Goal: Information Seeking & Learning: Learn about a topic

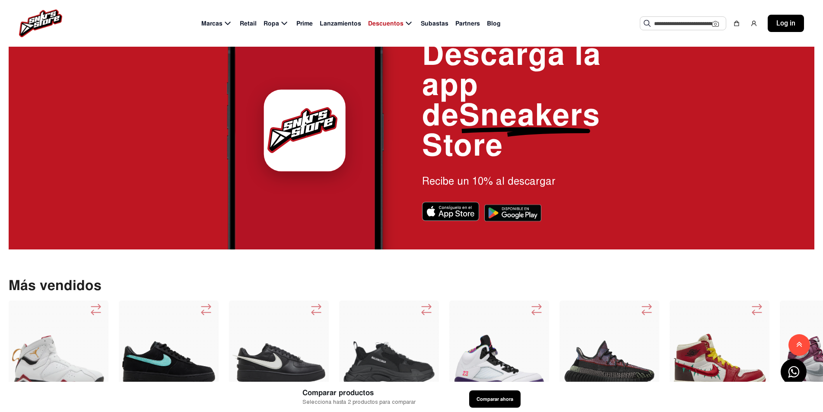
scroll to position [1382, 0]
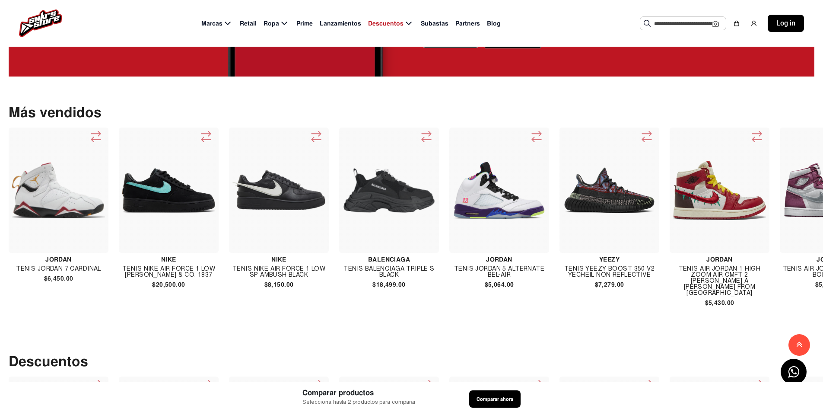
click at [57, 207] on img at bounding box center [58, 190] width 93 height 56
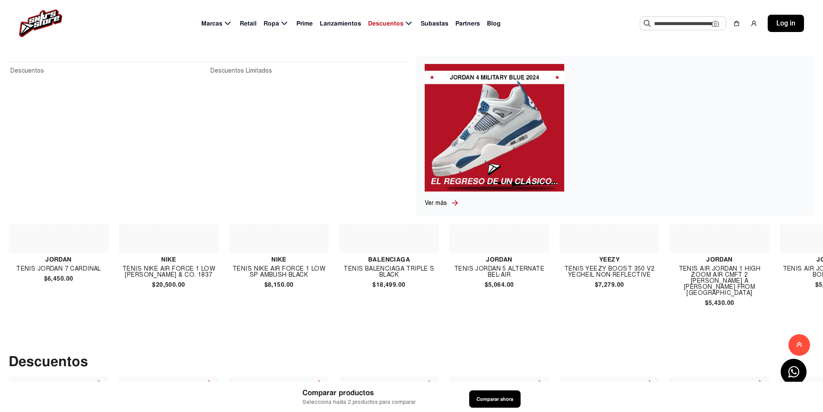
click at [386, 24] on span "Descuentos" at bounding box center [385, 23] width 35 height 9
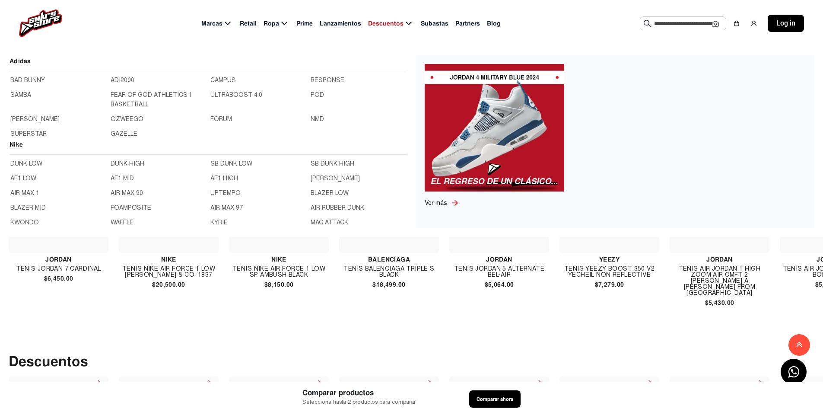
click at [47, 17] on img at bounding box center [40, 24] width 43 height 28
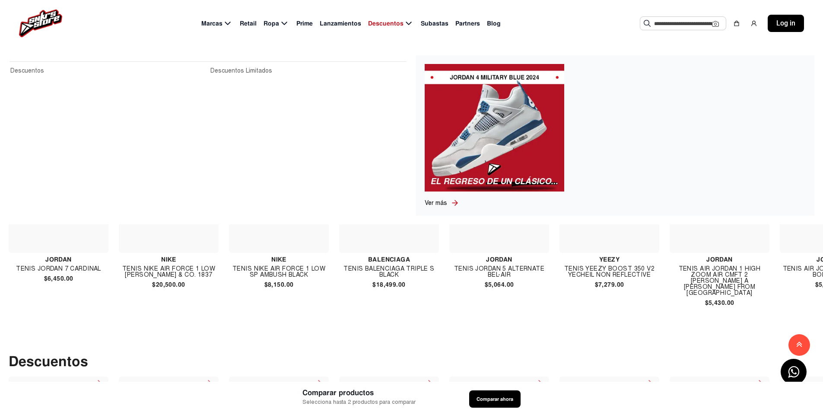
click at [385, 25] on span "Descuentos" at bounding box center [385, 23] width 35 height 9
click at [395, 19] on span "Descuentos" at bounding box center [385, 23] width 35 height 9
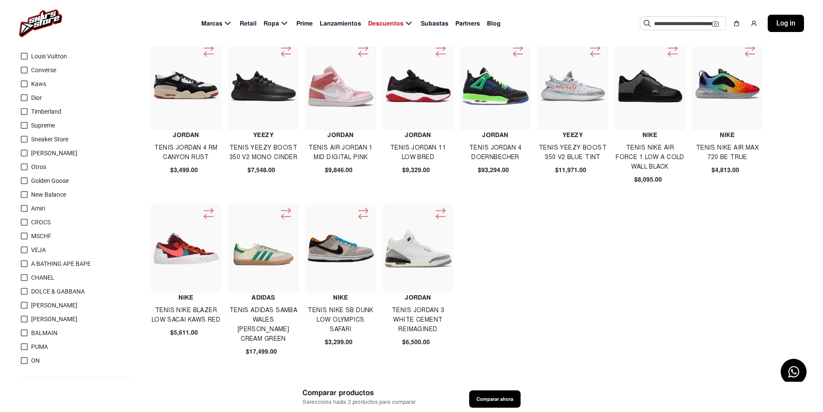
scroll to position [302, 0]
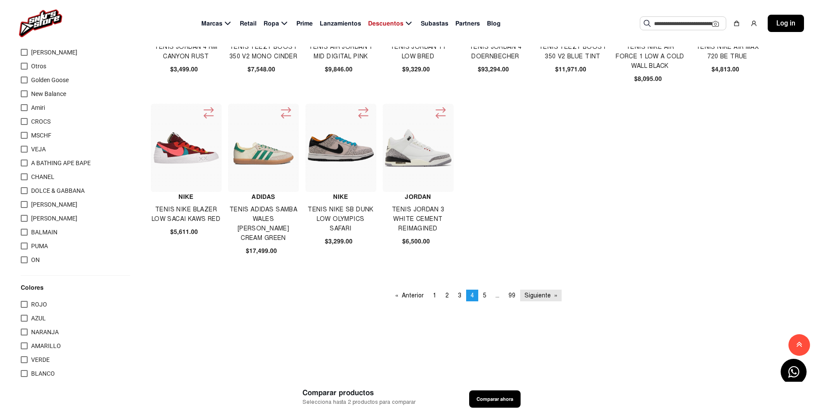
click at [542, 293] on link "Siguiente page" at bounding box center [540, 295] width 41 height 12
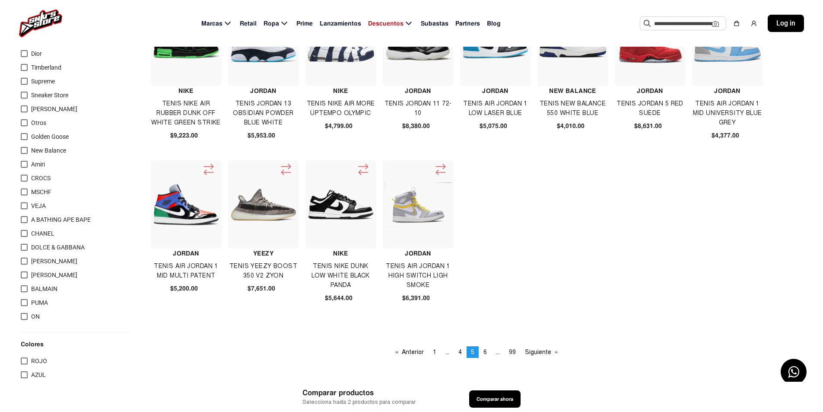
scroll to position [259, 0]
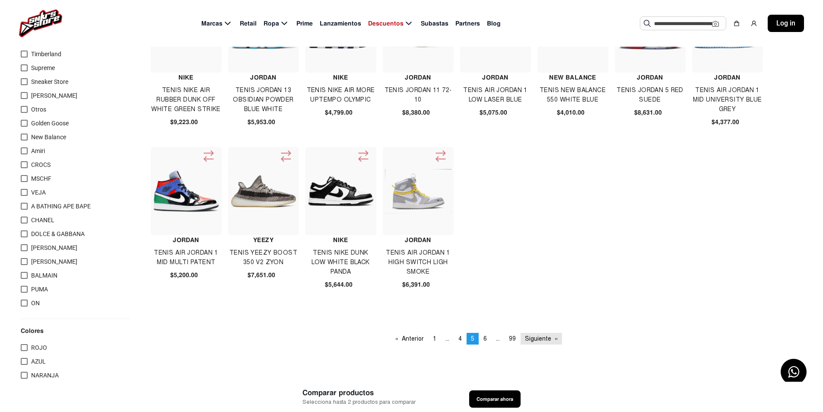
click at [538, 339] on link "Siguiente page" at bounding box center [541, 339] width 41 height 12
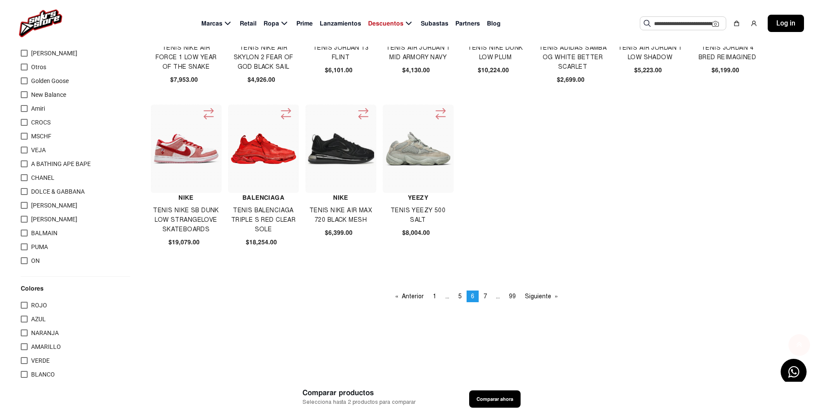
scroll to position [302, 0]
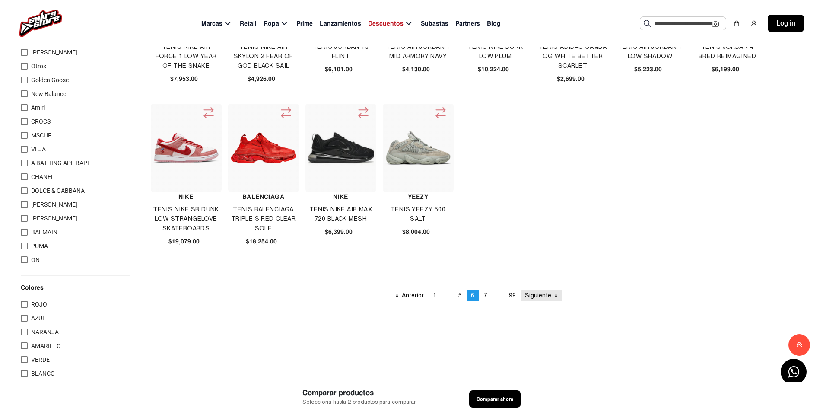
click at [532, 295] on link "Siguiente page" at bounding box center [541, 295] width 41 height 12
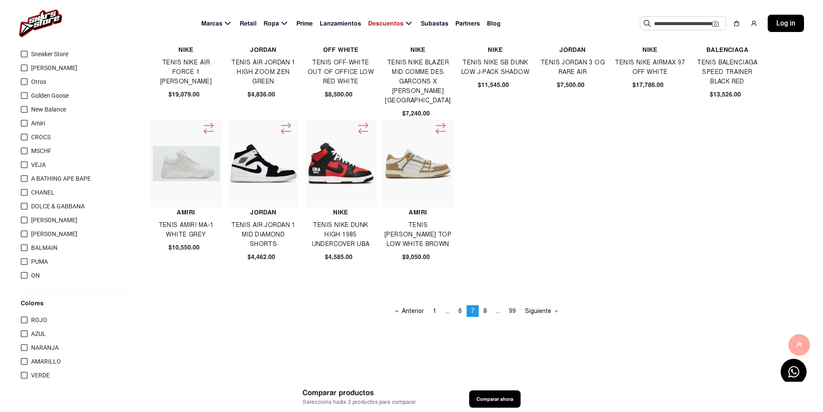
scroll to position [302, 0]
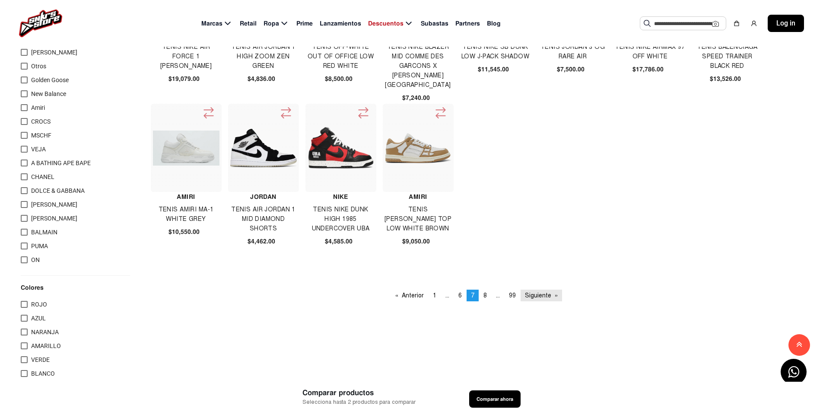
click at [535, 297] on link "Siguiente page" at bounding box center [541, 295] width 41 height 12
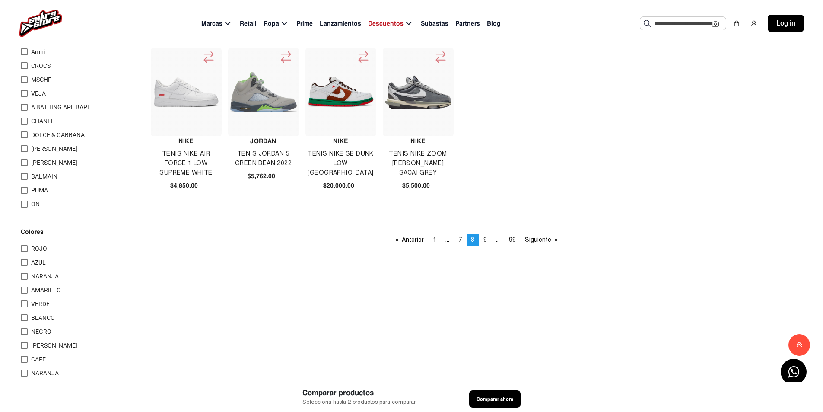
scroll to position [432, 0]
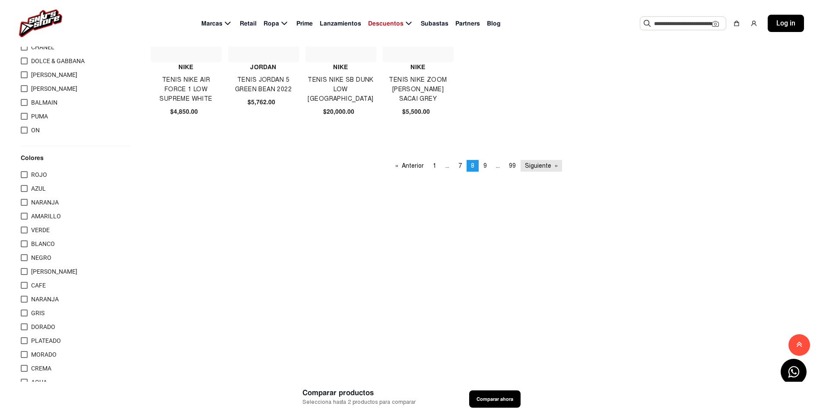
click at [536, 169] on link "Siguiente page" at bounding box center [541, 166] width 41 height 12
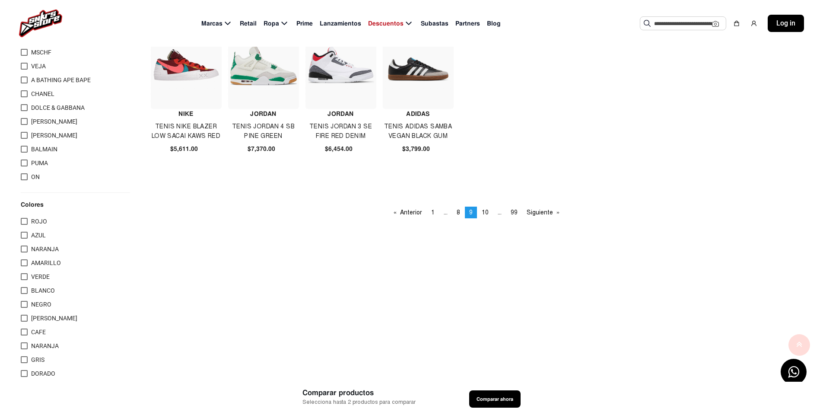
scroll to position [432, 0]
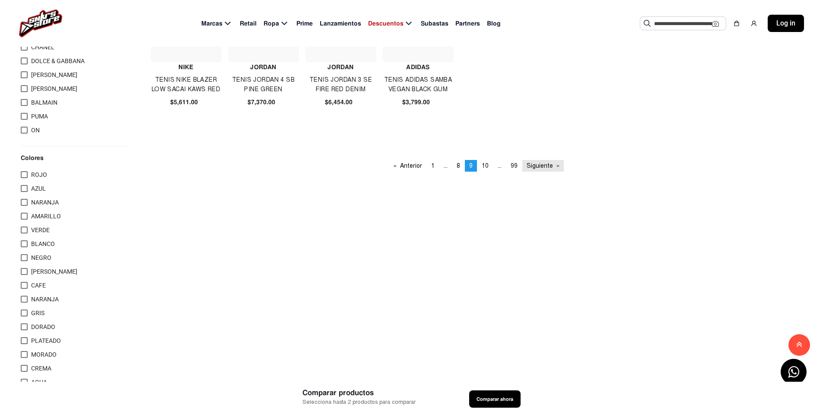
click at [543, 169] on link "Siguiente page" at bounding box center [542, 166] width 41 height 12
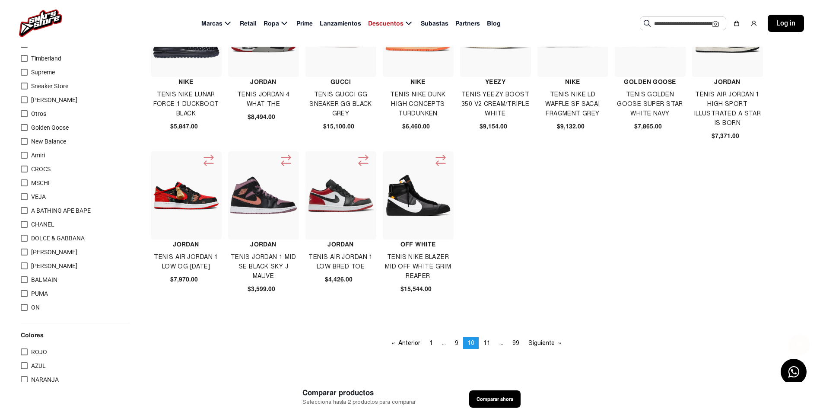
scroll to position [302, 0]
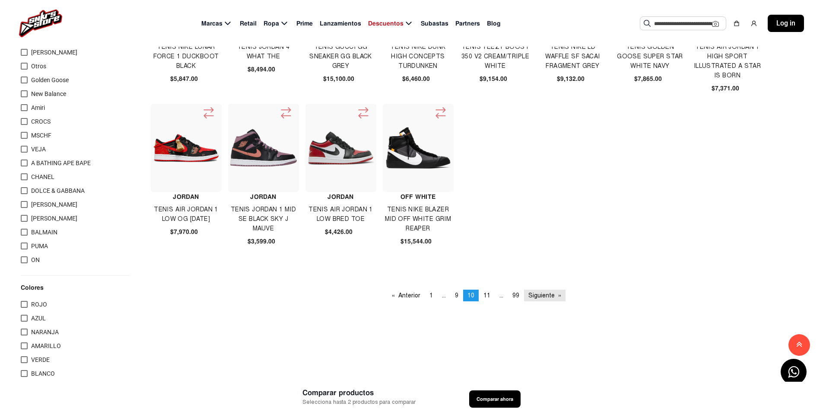
click at [542, 292] on link "Siguiente page" at bounding box center [544, 295] width 41 height 12
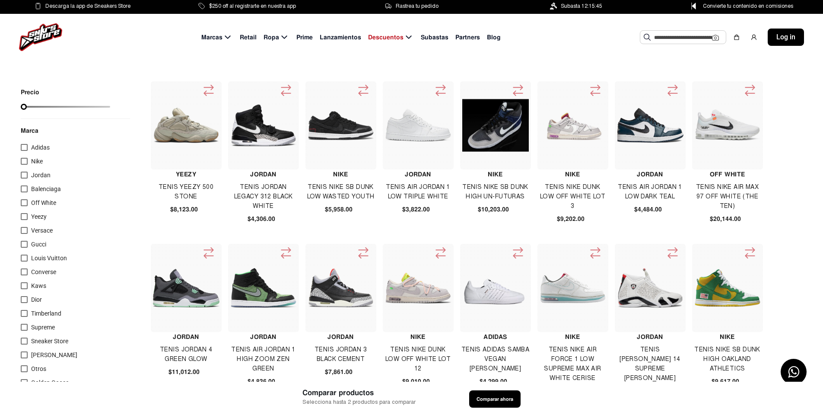
scroll to position [216, 0]
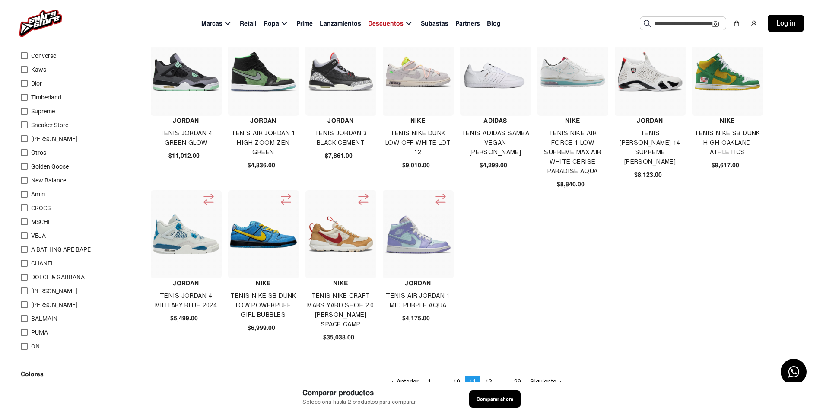
drag, startPoint x: 485, startPoint y: 397, endPoint x: 600, endPoint y: 308, distance: 145.7
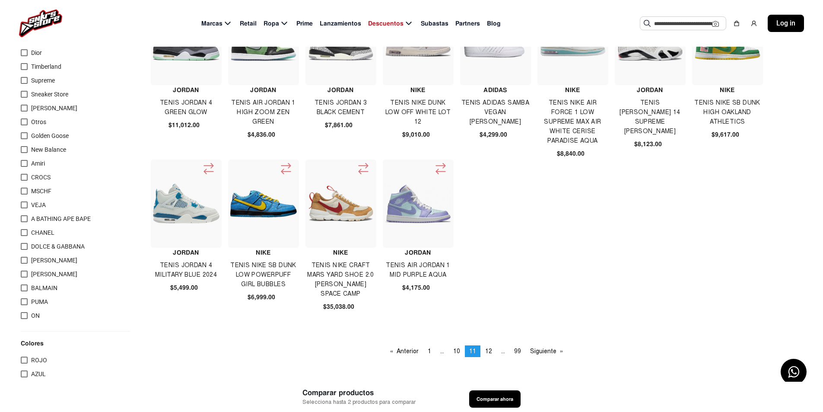
scroll to position [302, 0]
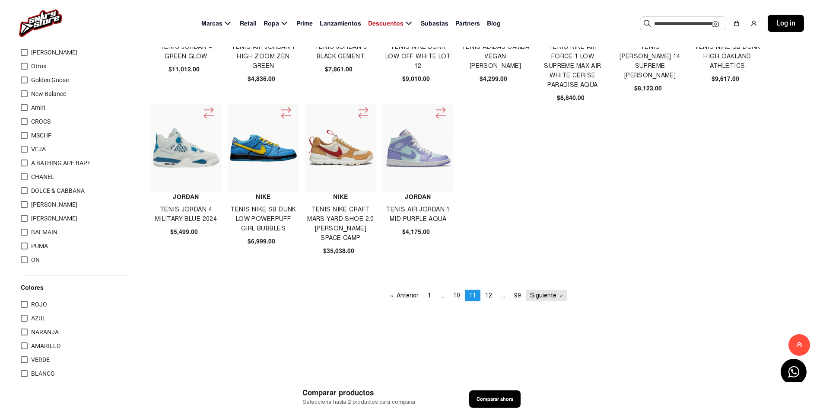
click at [548, 296] on link "Siguiente page" at bounding box center [546, 295] width 41 height 12
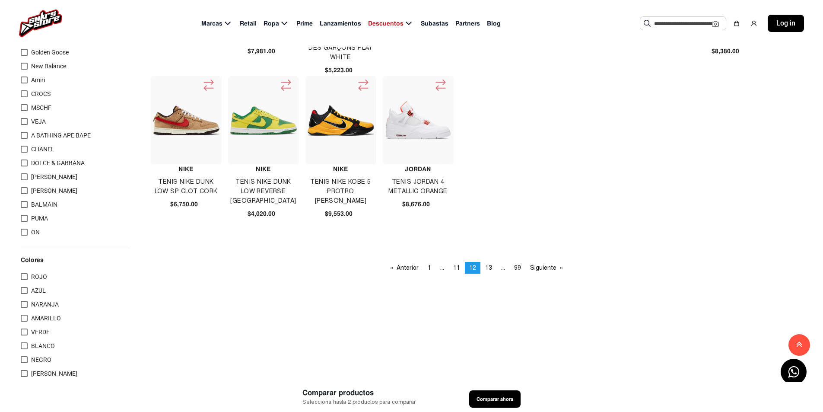
scroll to position [346, 0]
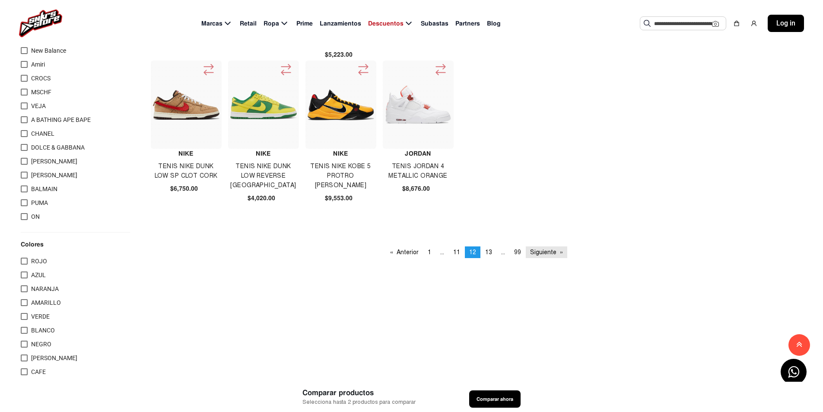
click at [546, 252] on link "Siguiente page" at bounding box center [546, 252] width 41 height 12
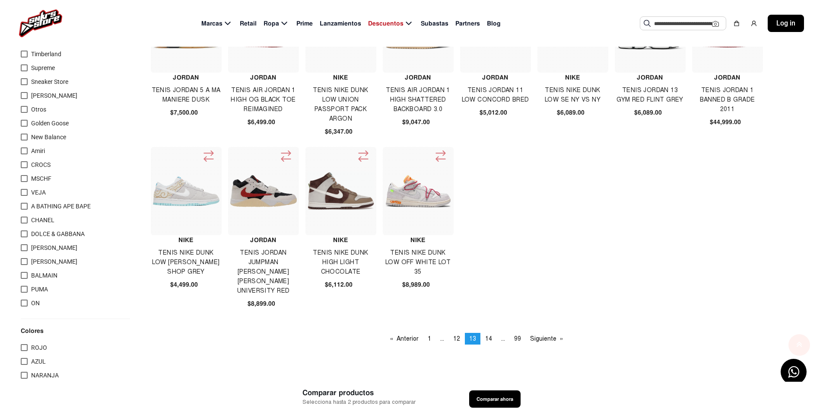
scroll to position [389, 0]
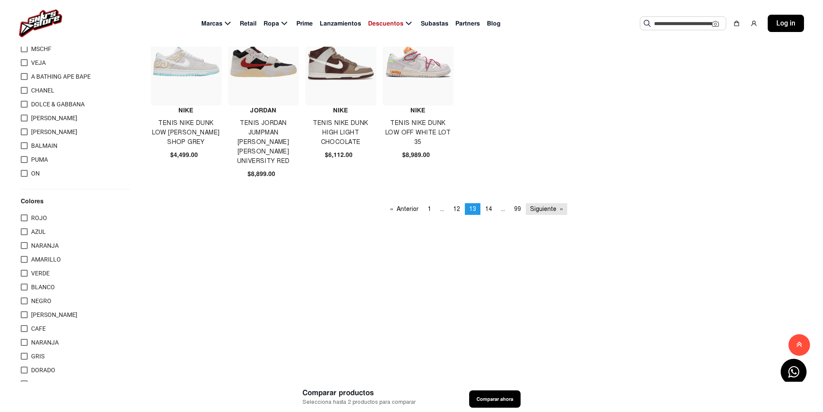
click at [534, 207] on link "Siguiente page" at bounding box center [546, 209] width 41 height 12
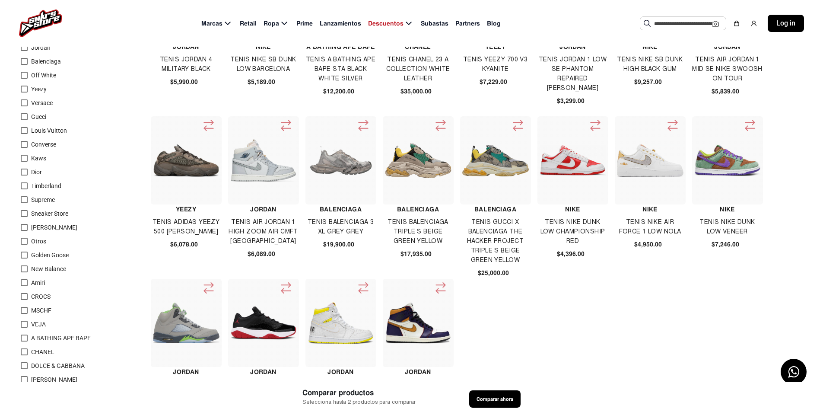
scroll to position [130, 0]
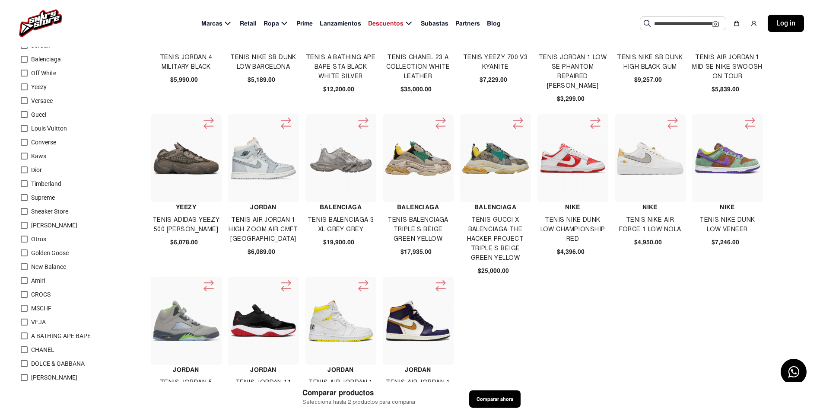
drag, startPoint x: 775, startPoint y: 241, endPoint x: 696, endPoint y: 298, distance: 97.6
click at [696, 298] on div "Jordan Tenis Jordan 4 Military Black $5,990.00 Nike Tenis Nike Sb Dunk Low Barc…" at bounding box center [476, 192] width 651 height 480
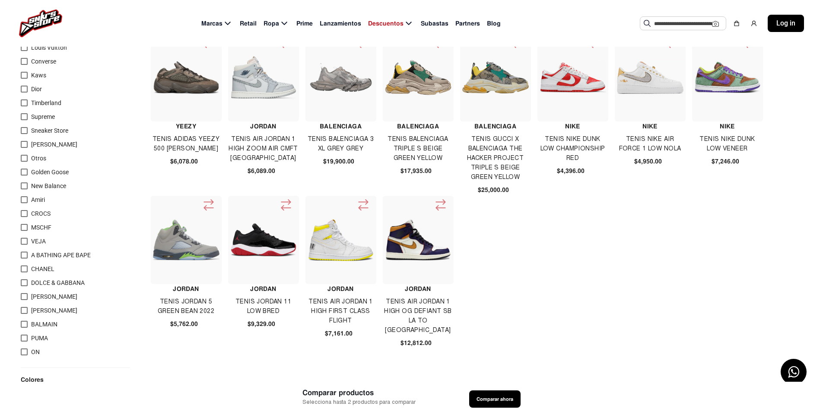
scroll to position [302, 0]
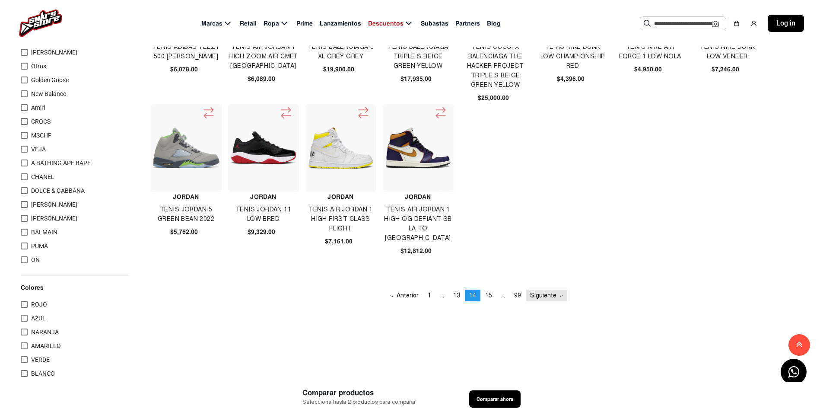
click at [554, 293] on link "Siguiente page" at bounding box center [546, 295] width 41 height 12
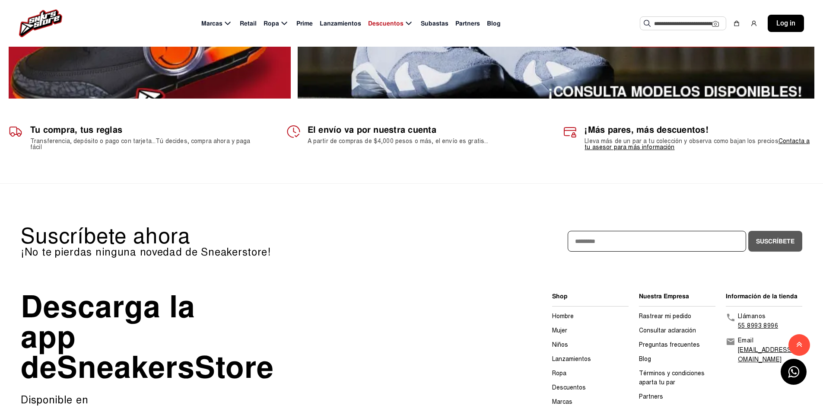
scroll to position [1293, 0]
